Goal: Find specific page/section: Find specific page/section

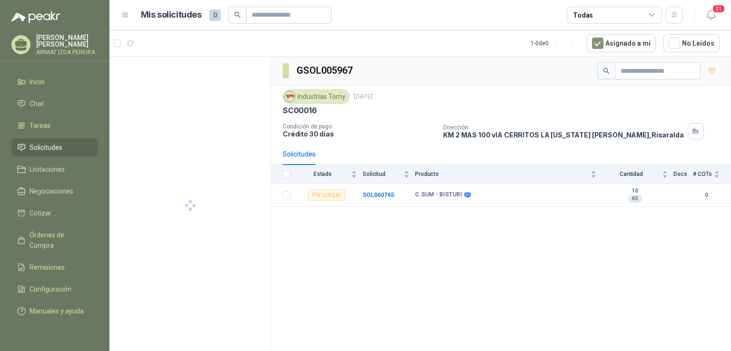
click at [50, 151] on span "Solicitudes" at bounding box center [46, 147] width 33 height 10
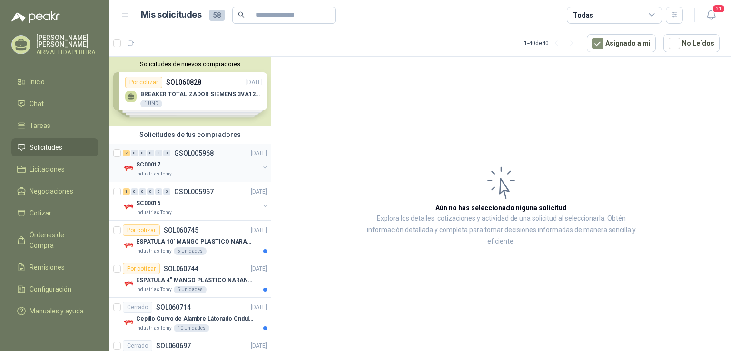
click at [194, 163] on div "SC00017" at bounding box center [197, 164] width 123 height 11
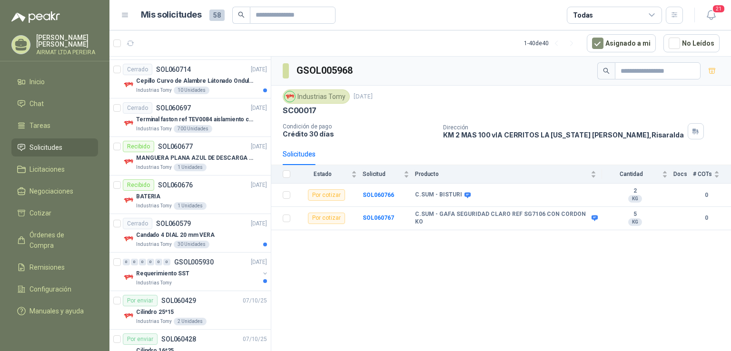
scroll to position [286, 0]
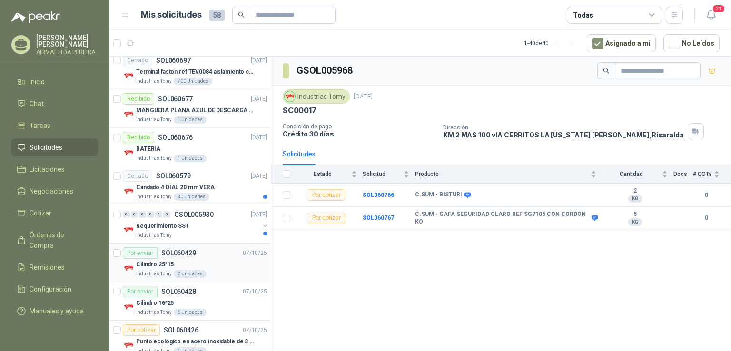
click at [217, 256] on div "Por enviar SOL060429 [DATE]" at bounding box center [195, 253] width 144 height 11
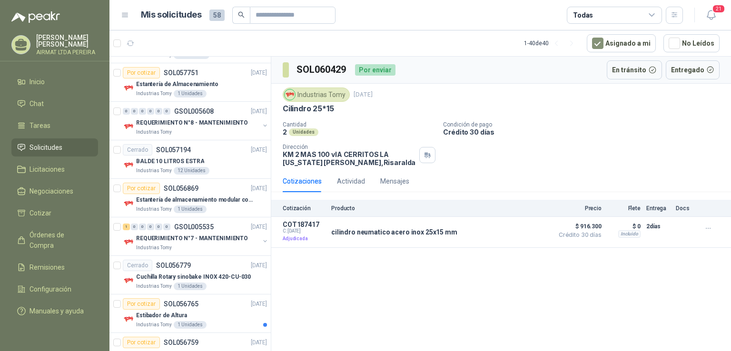
scroll to position [857, 0]
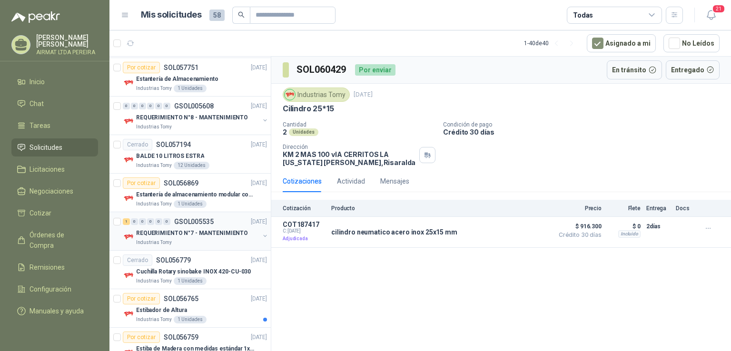
click at [215, 240] on div "Industrias Tomy" at bounding box center [197, 243] width 123 height 8
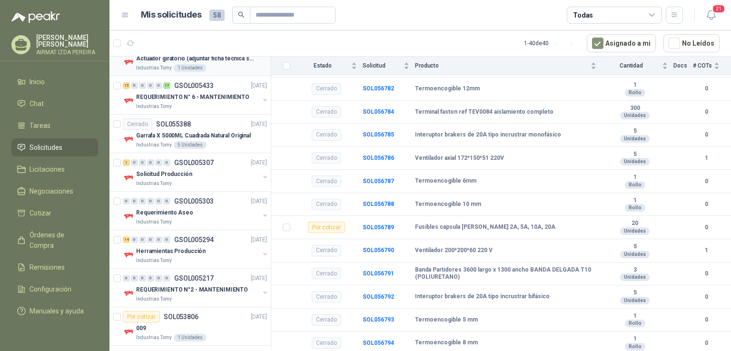
scroll to position [1341, 0]
